Goal: Task Accomplishment & Management: Manage account settings

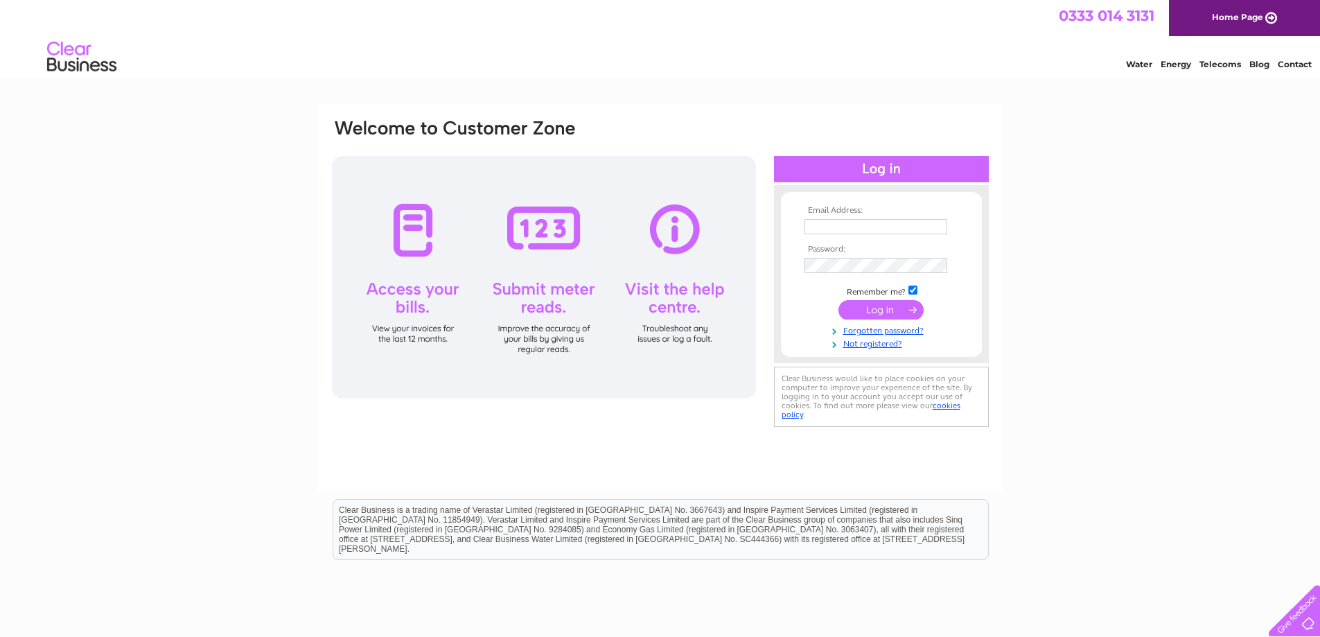
type input "[EMAIL_ADDRESS][DOMAIN_NAME]"
click at [881, 309] on input "submit" at bounding box center [880, 309] width 85 height 19
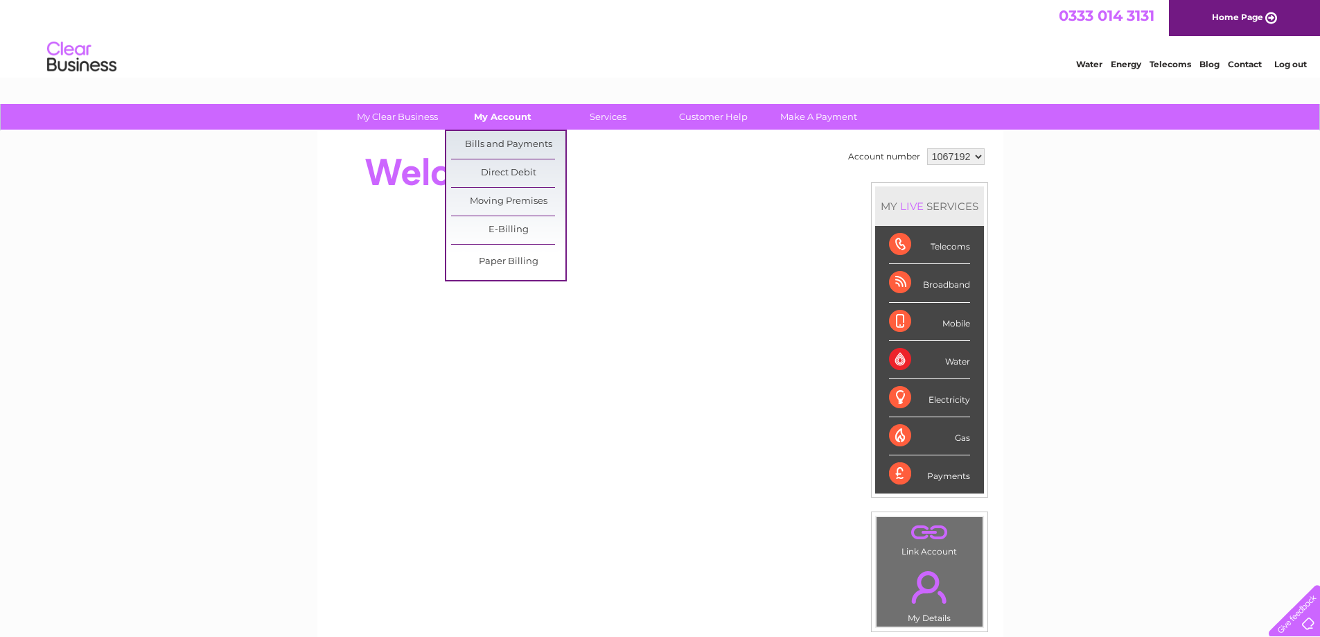
click at [505, 112] on link "My Account" at bounding box center [502, 117] width 114 height 26
